Goal: Transaction & Acquisition: Purchase product/service

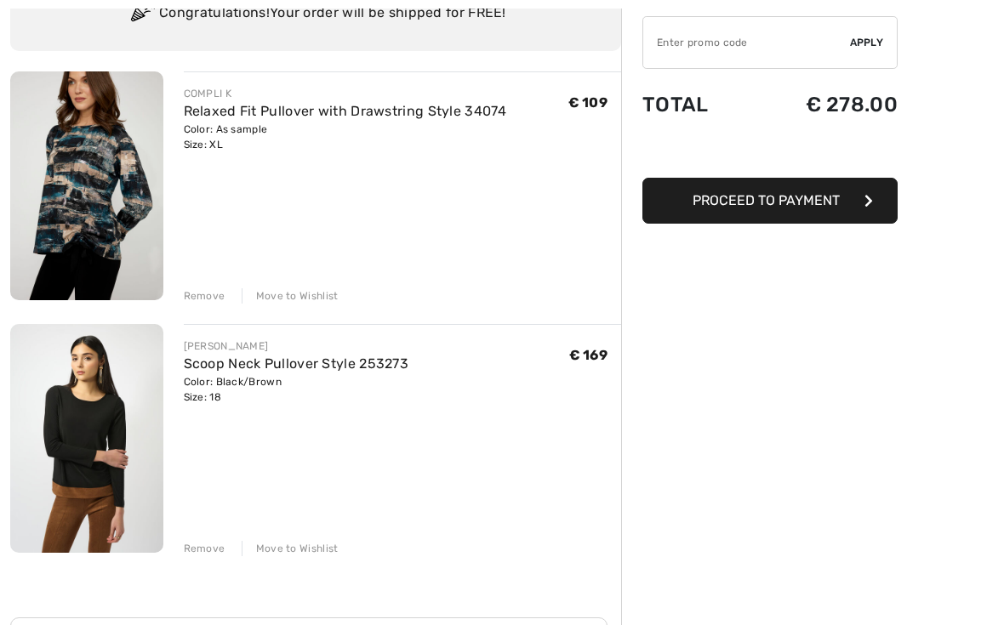
scroll to position [152, 0]
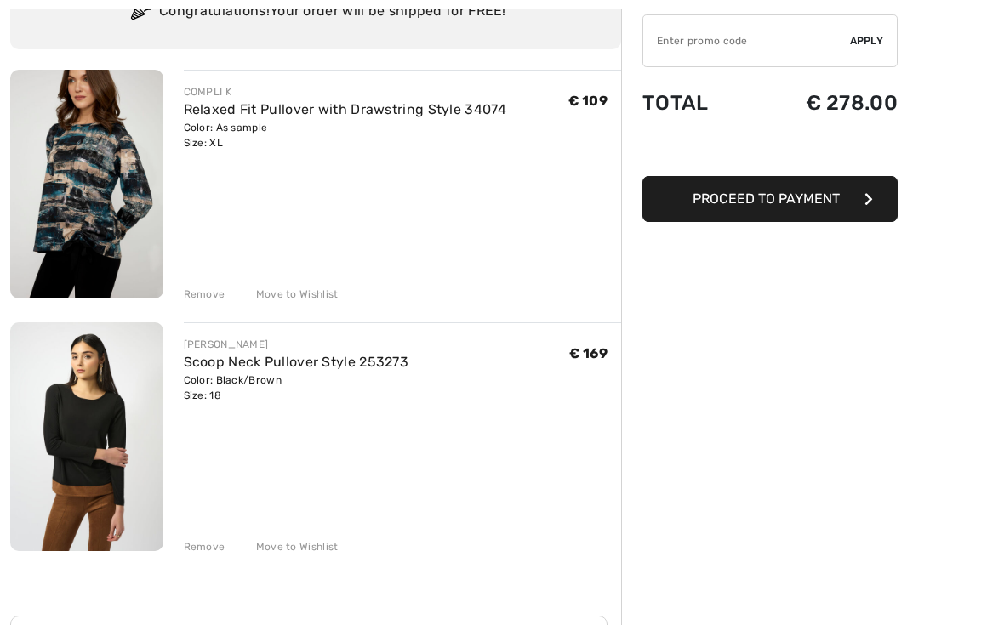
click at [223, 288] on div "Remove" at bounding box center [205, 295] width 42 height 15
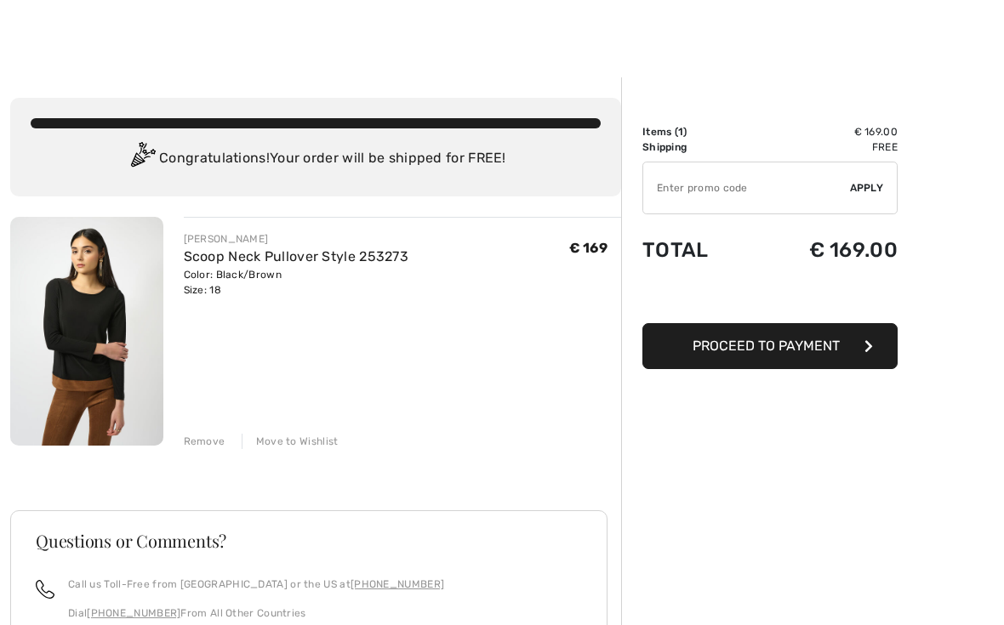
scroll to position [5, 0]
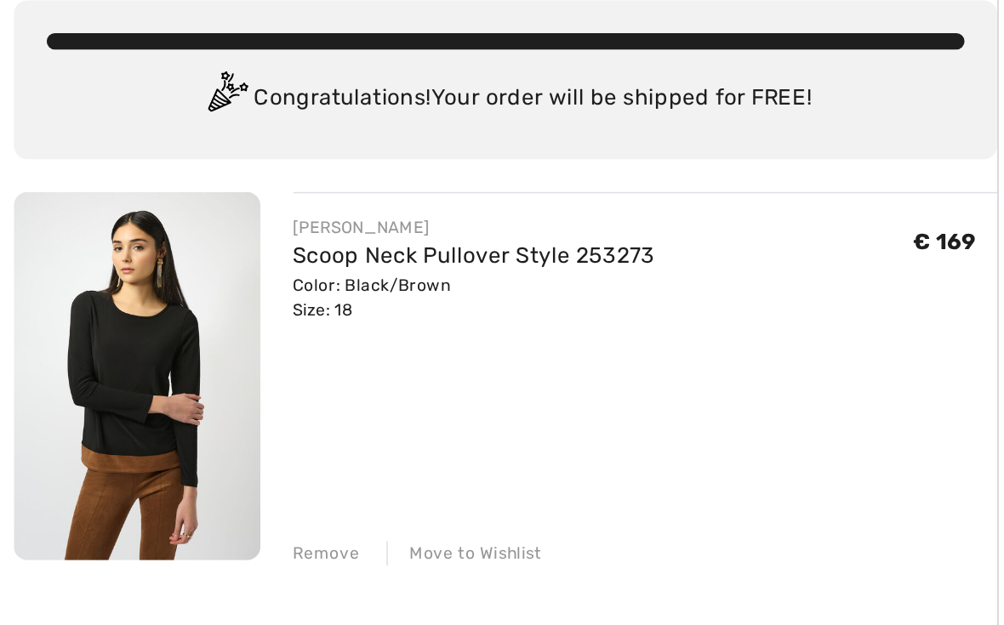
click at [68, 229] on img at bounding box center [86, 337] width 153 height 229
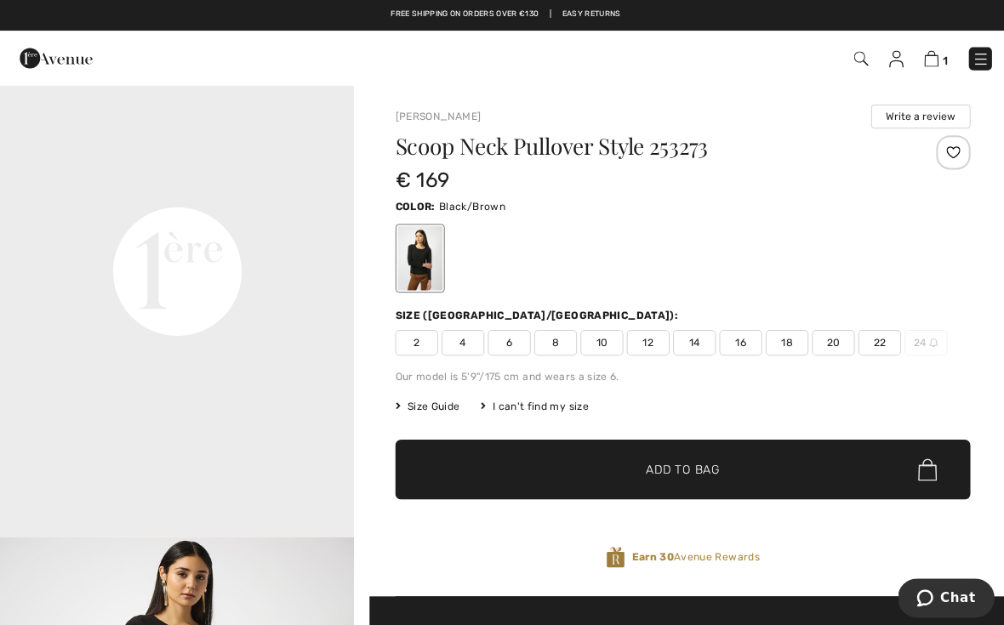
click at [919, 71] on div "1 Checkout" at bounding box center [708, 58] width 578 height 35
click at [906, 71] on div "1 Checkout" at bounding box center [708, 58] width 578 height 35
click at [923, 64] on img at bounding box center [924, 58] width 14 height 16
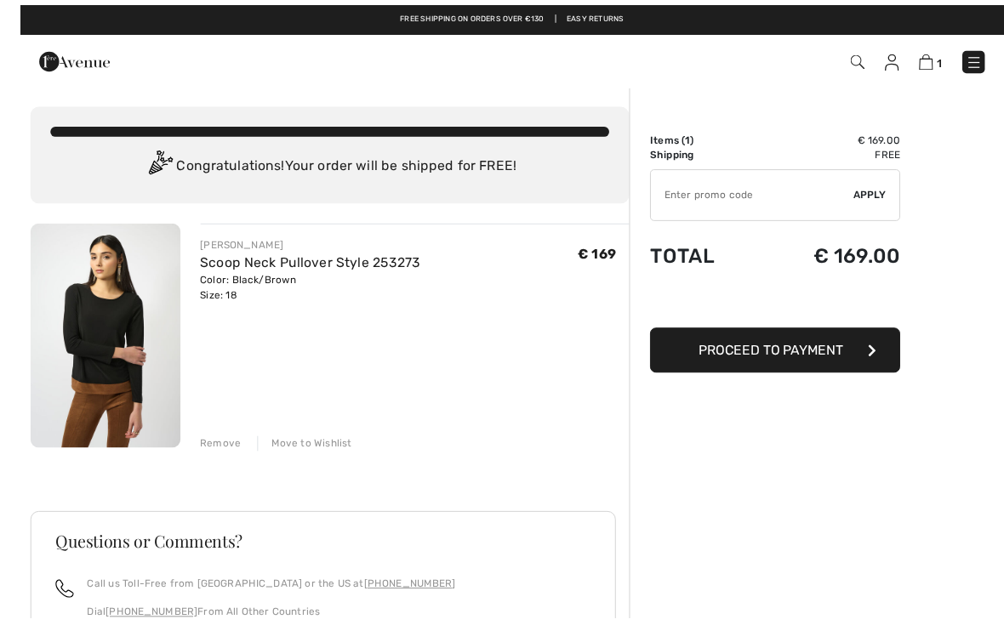
scroll to position [3, 0]
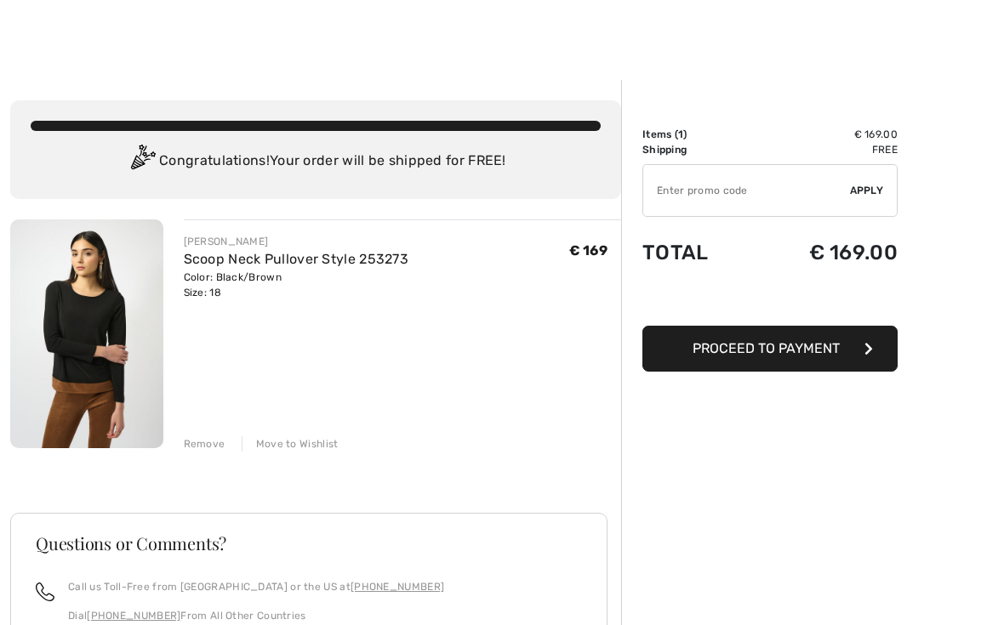
click at [790, 369] on button "Proceed to Payment" at bounding box center [769, 349] width 255 height 46
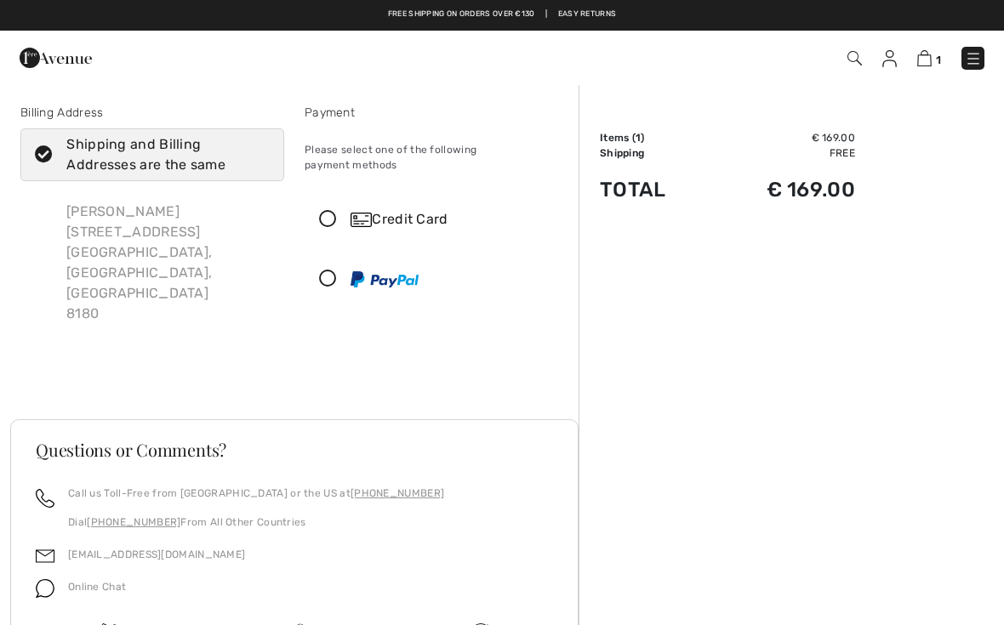
click at [333, 212] on icon at bounding box center [327, 220] width 45 height 18
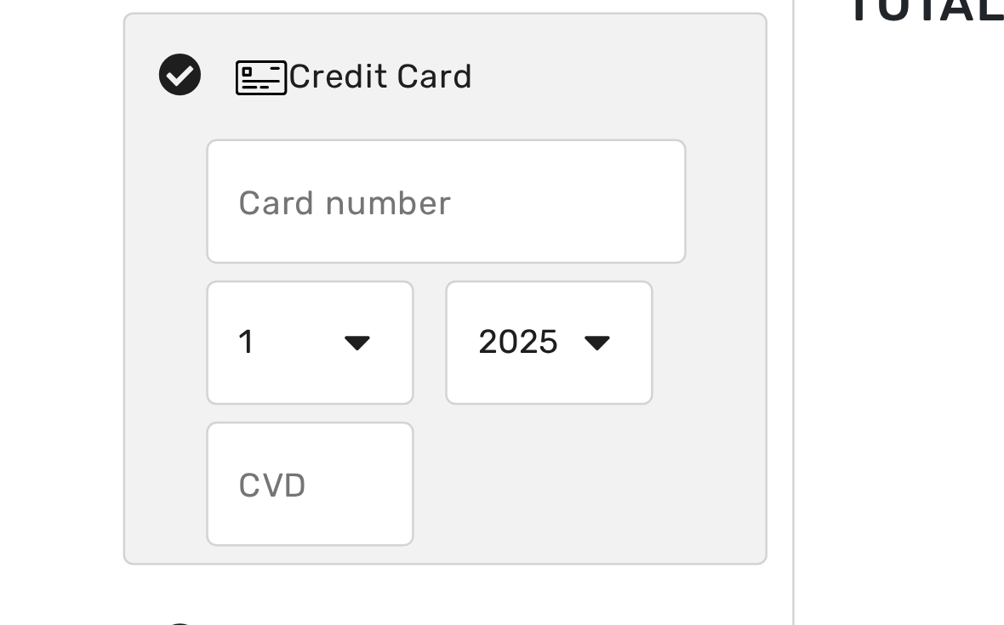
click at [339, 245] on input "text" at bounding box center [437, 270] width 196 height 51
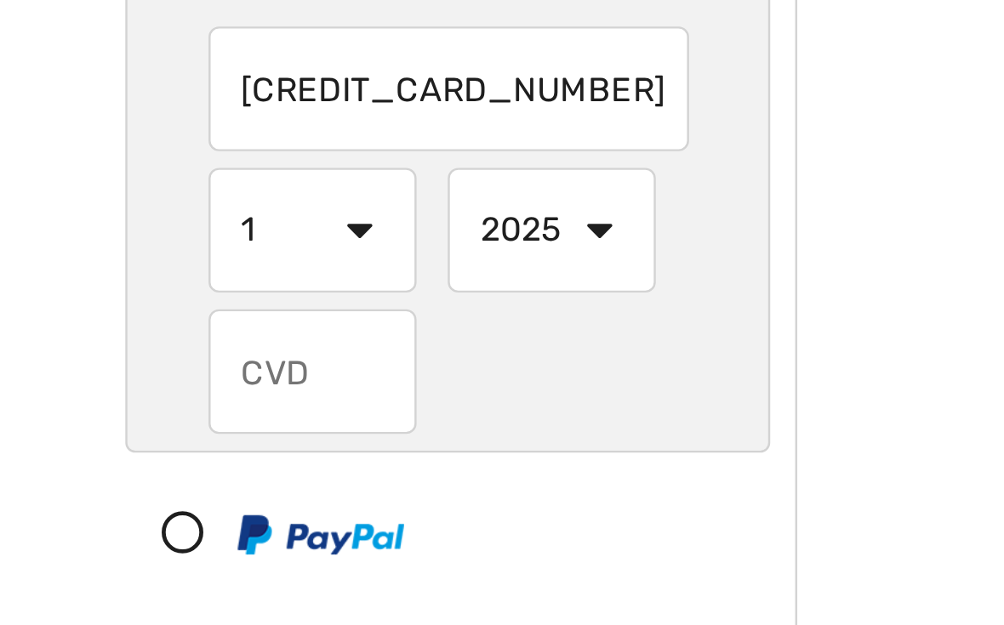
type input "4314314008976548"
click at [339, 303] on select "1 2 3 4 5 6 7 8 9 10 11 12" at bounding box center [381, 328] width 85 height 51
select select "3"
click at [436, 303] on select "2025 2026 2027 2028 2029 2030 2031 2032 2033 2034 2035" at bounding box center [478, 328] width 85 height 51
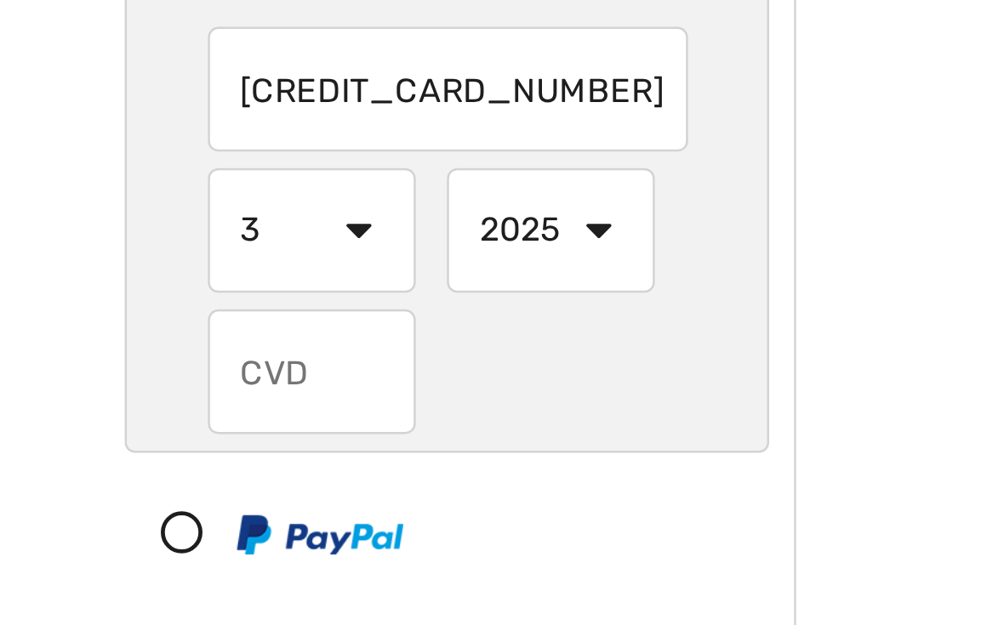
select select "2028"
click at [339, 361] on input "text" at bounding box center [381, 386] width 85 height 51
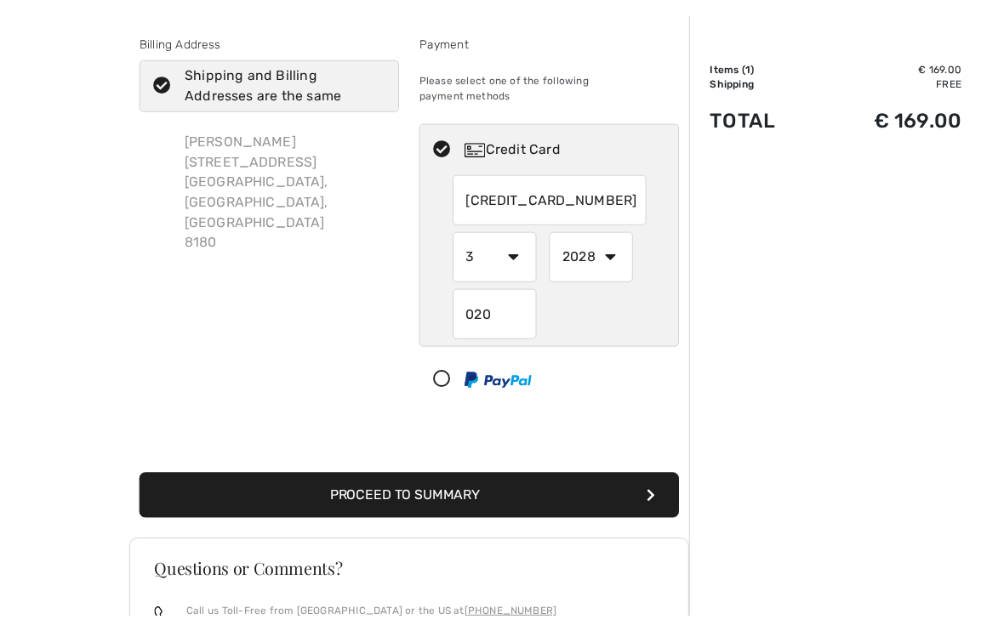
scroll to position [73, 0]
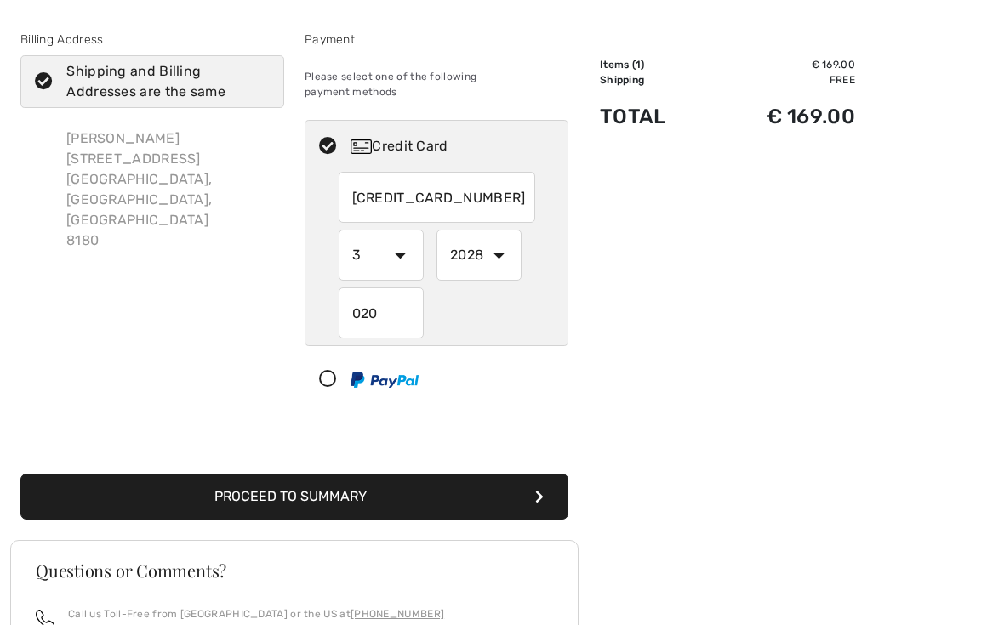
type input "020"
click at [383, 481] on button "Proceed to Summary" at bounding box center [294, 497] width 548 height 46
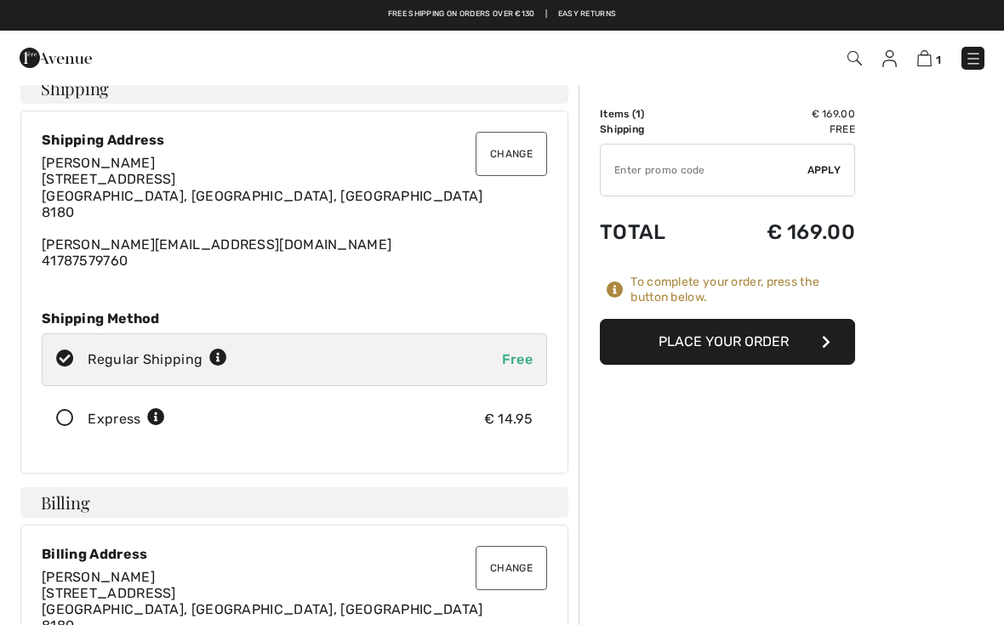
scroll to position [19, 0]
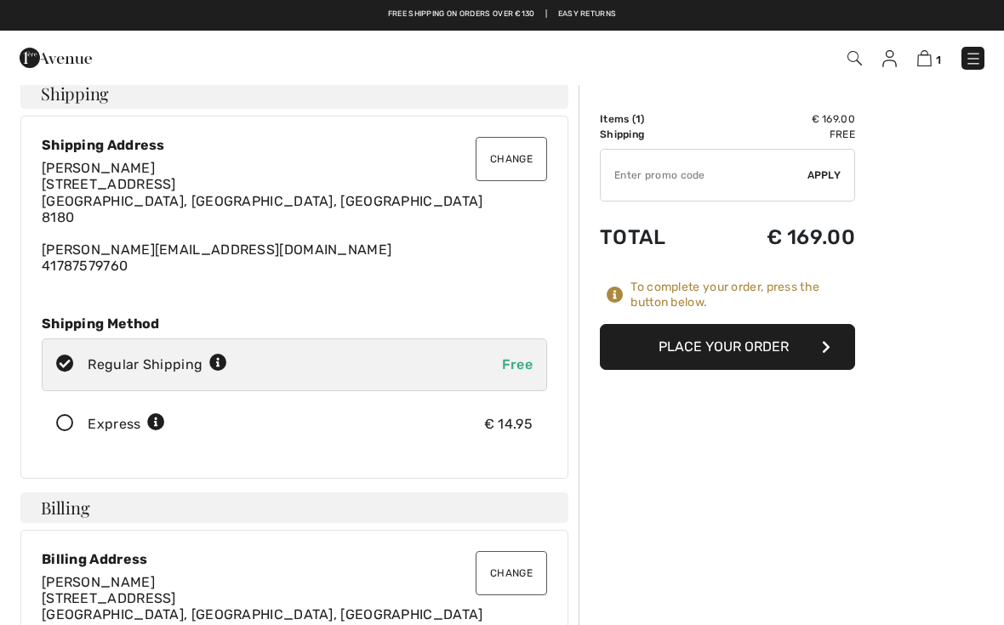
click at [761, 343] on button "Place Your Order" at bounding box center [727, 347] width 255 height 46
